Goal: Transaction & Acquisition: Book appointment/travel/reservation

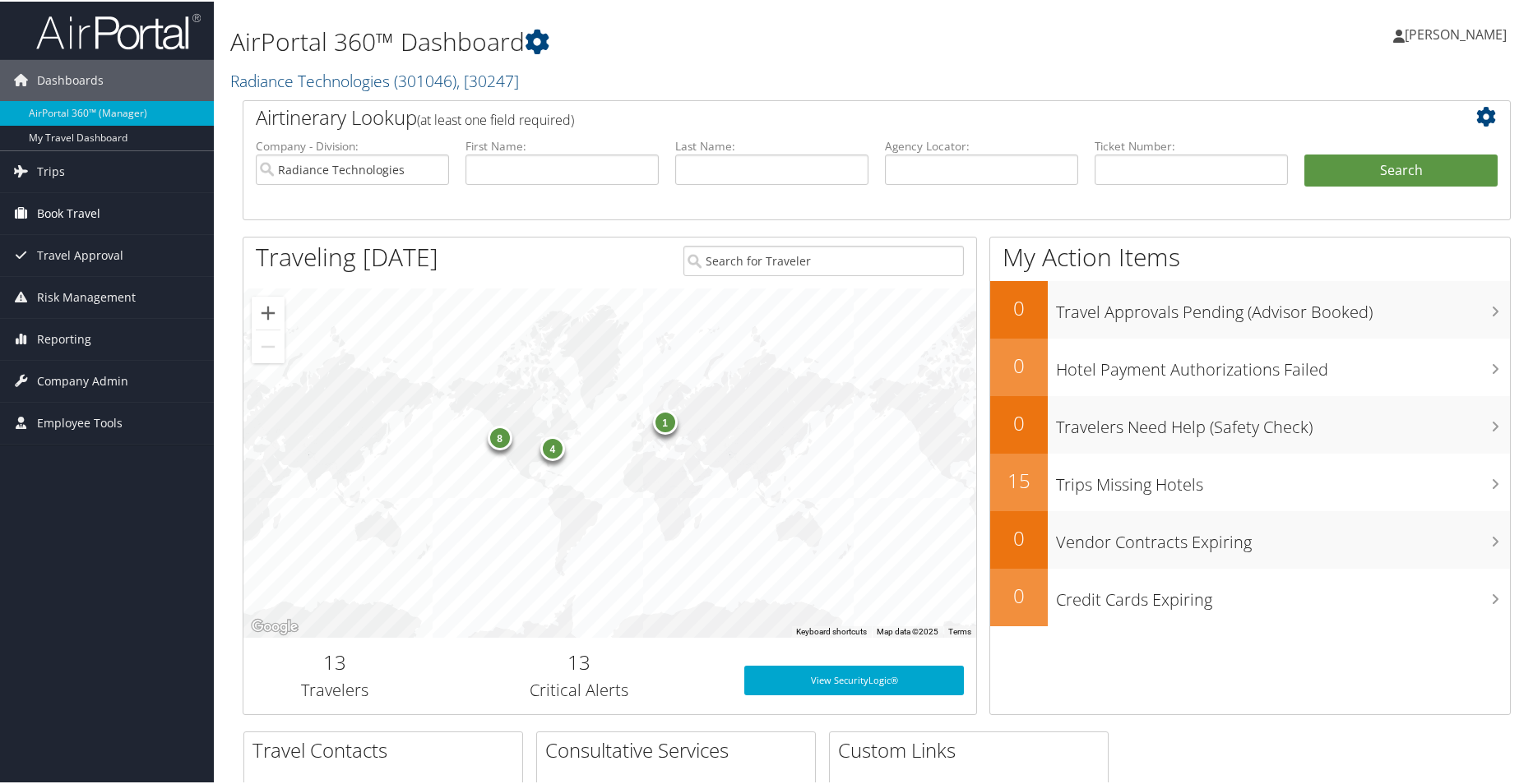
click at [37, 204] on span "Book Travel" at bounding box center [68, 212] width 64 height 41
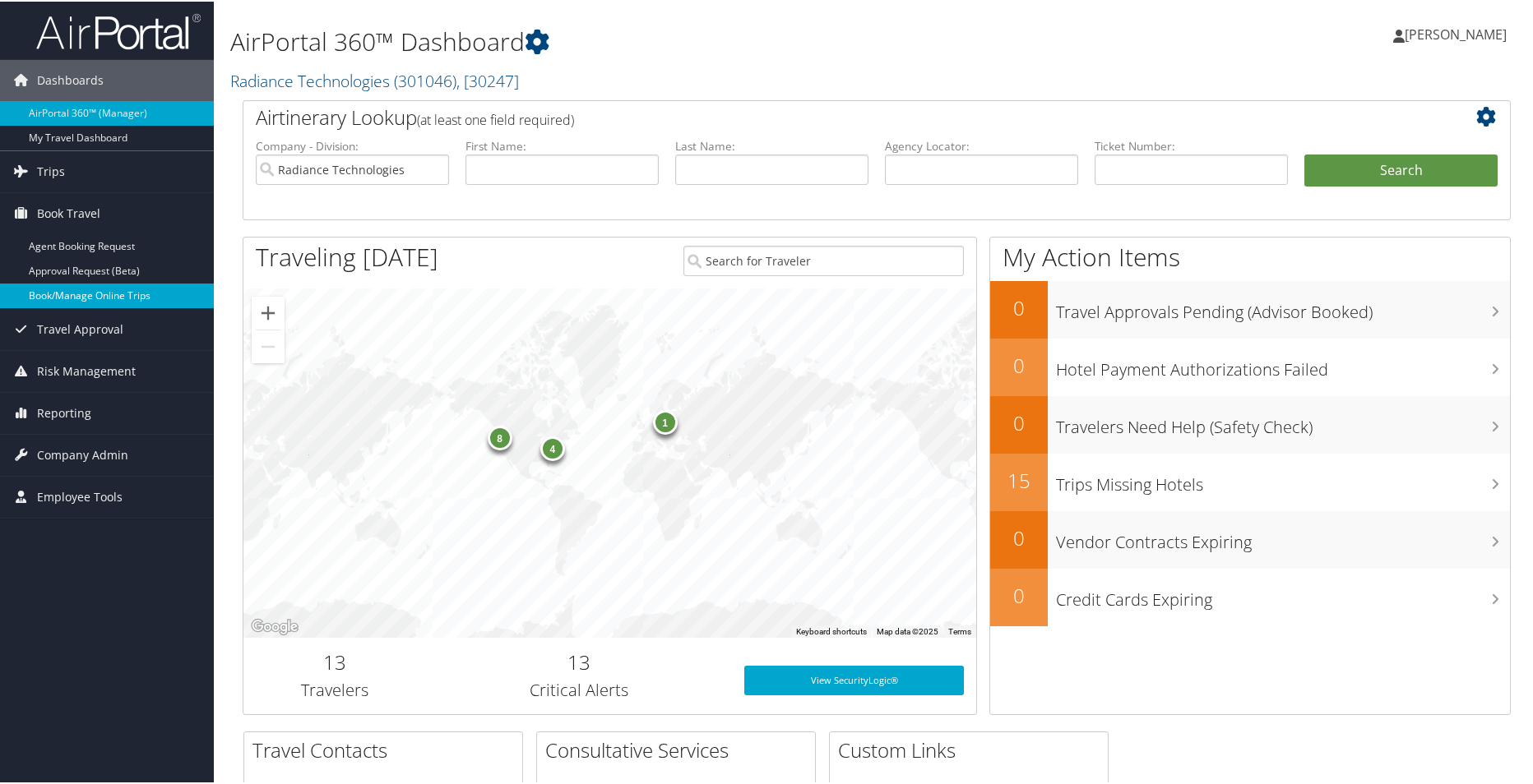
click at [70, 291] on link "Book/Manage Online Trips" at bounding box center [107, 294] width 214 height 25
